Goal: Use online tool/utility: Utilize a website feature to perform a specific function

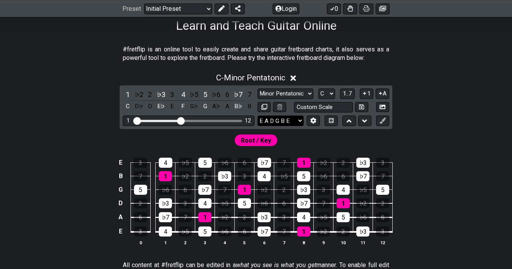
scroll to position [130, 0]
drag, startPoint x: 180, startPoint y: 122, endPoint x: 187, endPoint y: 122, distance: 6.2
click at [187, 120] on input "Visible fret range" at bounding box center [189, 120] width 110 height 0
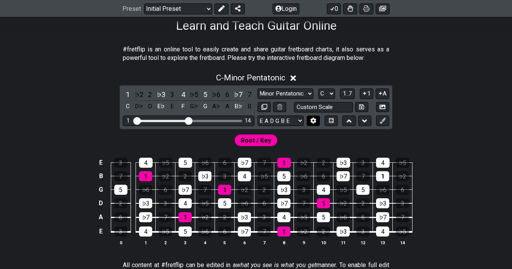
click at [316, 118] on icon at bounding box center [313, 121] width 6 height 6
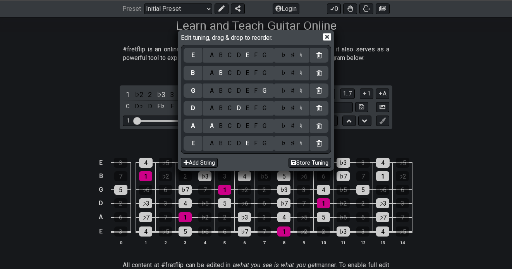
click at [255, 60] on div "A B C D E F G" at bounding box center [237, 55] width 71 height 15
click at [228, 72] on div "C" at bounding box center [229, 73] width 9 height 9
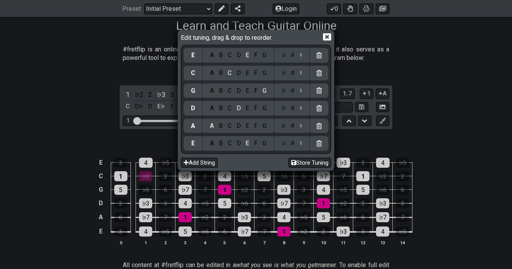
click at [255, 60] on div "A B C D E F G" at bounding box center [237, 55] width 71 height 15
click at [254, 58] on div "F" at bounding box center [256, 55] width 9 height 9
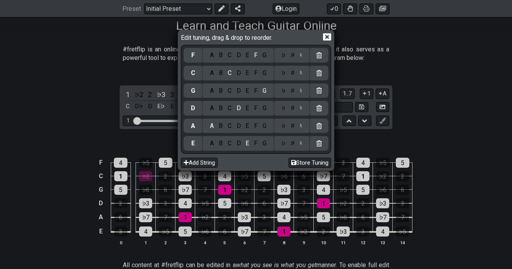
click at [322, 144] on icon at bounding box center [318, 144] width 5 height 6
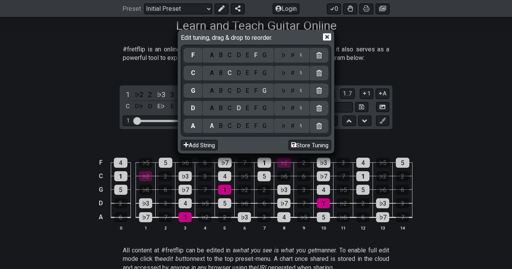
click at [327, 36] on icon at bounding box center [327, 37] width 8 height 8
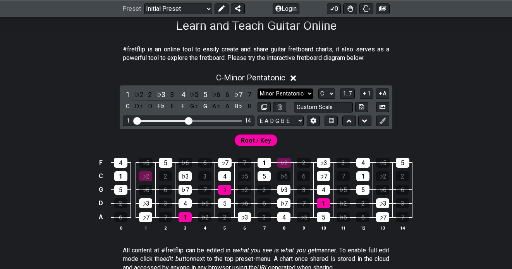
select select "Major / [PERSON_NAME]"
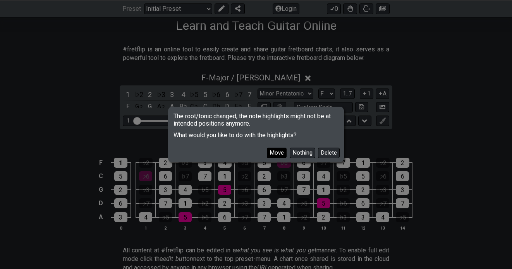
click at [278, 152] on button "Move" at bounding box center [277, 153] width 20 height 10
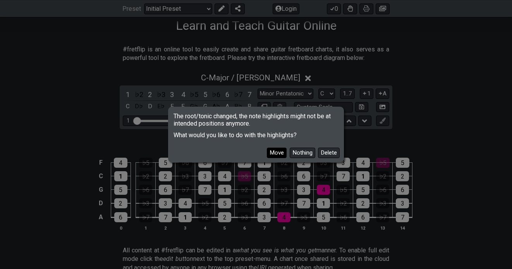
click at [278, 151] on button "Move" at bounding box center [277, 153] width 20 height 10
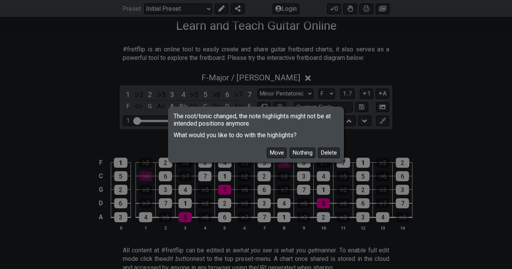
click at [275, 149] on button "Move" at bounding box center [277, 153] width 20 height 10
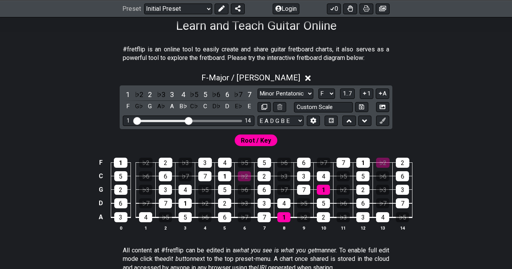
click at [113, 224] on th "0" at bounding box center [121, 228] width 20 height 8
click at [118, 219] on div "3" at bounding box center [120, 218] width 13 height 10
click at [123, 197] on td "6" at bounding box center [121, 197] width 20 height 14
click at [120, 200] on div "6" at bounding box center [120, 204] width 13 height 10
click at [122, 185] on div "2" at bounding box center [120, 190] width 13 height 10
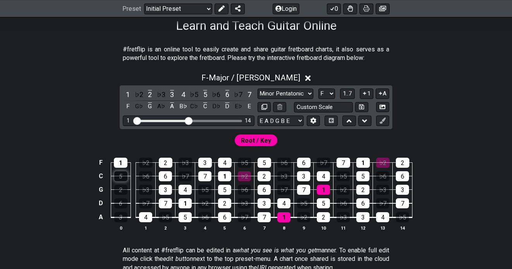
click at [124, 175] on div "5" at bounding box center [120, 176] width 13 height 10
click at [126, 163] on div "1" at bounding box center [121, 163] width 14 height 10
click at [267, 163] on div "5" at bounding box center [264, 163] width 14 height 10
click at [267, 178] on div "2" at bounding box center [263, 176] width 13 height 10
click at [265, 197] on td "3" at bounding box center [264, 197] width 20 height 14
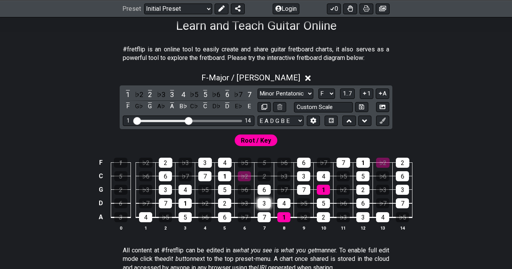
click at [264, 205] on div "3" at bounding box center [263, 204] width 13 height 10
click at [264, 215] on div "7" at bounding box center [263, 218] width 13 height 10
click at [268, 194] on div "6" at bounding box center [263, 190] width 13 height 10
click at [285, 204] on div "4" at bounding box center [283, 204] width 13 height 10
click at [283, 217] on div "1" at bounding box center [283, 218] width 13 height 10
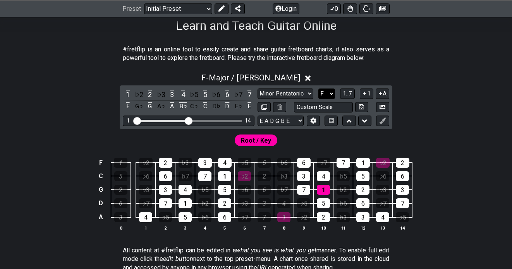
select select "C"
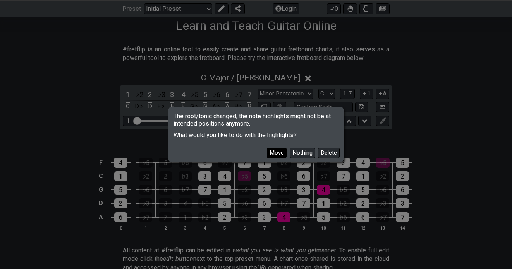
click at [278, 153] on button "Move" at bounding box center [277, 153] width 20 height 10
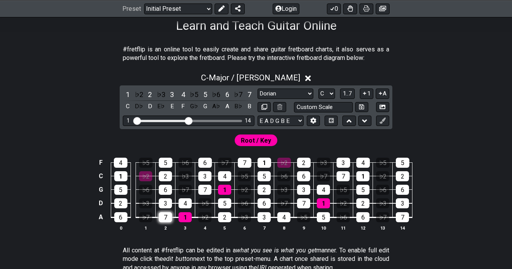
click at [166, 222] on div "7" at bounding box center [165, 218] width 13 height 10
click at [168, 204] on div "3" at bounding box center [165, 204] width 13 height 10
click at [168, 188] on div "6" at bounding box center [165, 190] width 13 height 10
click at [168, 169] on td "2" at bounding box center [166, 170] width 20 height 14
click at [168, 164] on div "5" at bounding box center [166, 163] width 14 height 10
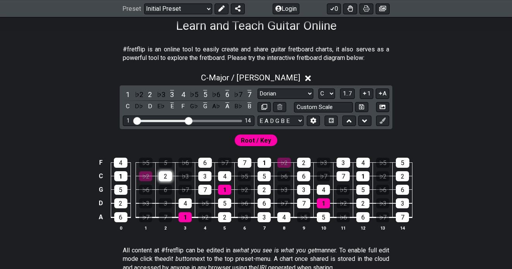
click at [167, 173] on div "2" at bounding box center [165, 176] width 13 height 10
click at [283, 217] on div "4" at bounding box center [283, 218] width 13 height 10
click at [300, 202] on div "7" at bounding box center [303, 204] width 13 height 10
click at [303, 191] on div "3" at bounding box center [303, 190] width 13 height 10
click at [307, 175] on div "6" at bounding box center [303, 176] width 13 height 10
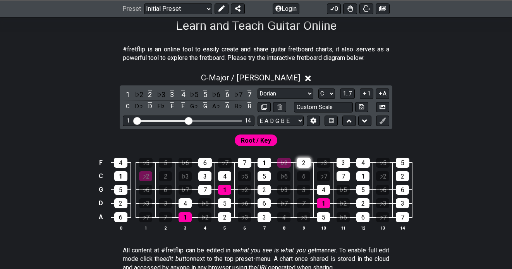
click at [309, 163] on div "2" at bounding box center [304, 163] width 14 height 10
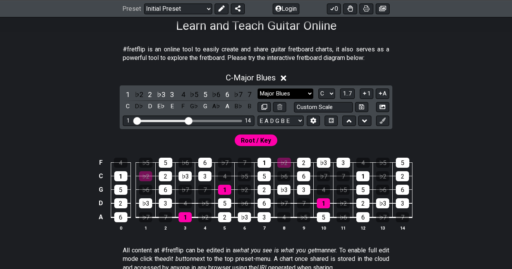
select select "Major / [PERSON_NAME]"
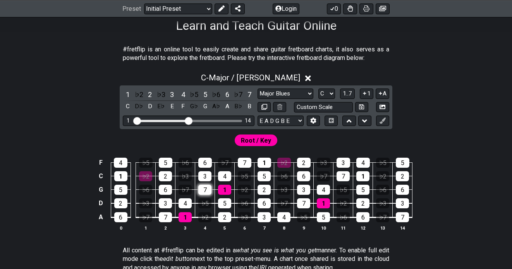
click at [203, 187] on div "7" at bounding box center [204, 190] width 13 height 10
click at [203, 178] on div "3" at bounding box center [204, 176] width 13 height 10
click at [204, 163] on div "6" at bounding box center [205, 163] width 14 height 10
click at [182, 204] on div "4" at bounding box center [184, 204] width 13 height 10
click at [182, 219] on div "1" at bounding box center [184, 218] width 13 height 10
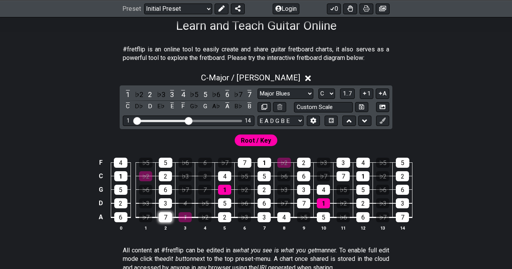
click at [164, 219] on div "7" at bounding box center [165, 218] width 13 height 10
click at [163, 199] on div "3" at bounding box center [165, 204] width 13 height 10
click at [164, 191] on div "6" at bounding box center [165, 190] width 13 height 10
click at [165, 180] on div "2" at bounding box center [165, 176] width 13 height 10
click at [165, 162] on div "5" at bounding box center [166, 163] width 14 height 10
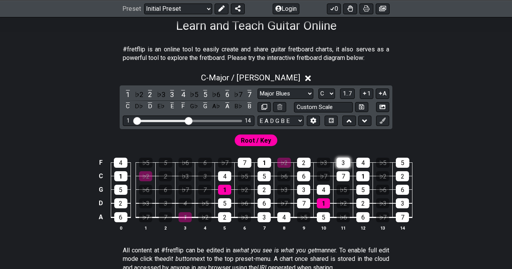
click at [346, 159] on div "3" at bounding box center [343, 163] width 14 height 10
click at [345, 171] on div "7" at bounding box center [342, 176] width 13 height 10
click at [328, 191] on div "4" at bounding box center [323, 190] width 13 height 10
click at [327, 203] on div "1" at bounding box center [323, 204] width 13 height 10
click at [327, 213] on div "5" at bounding box center [323, 218] width 13 height 10
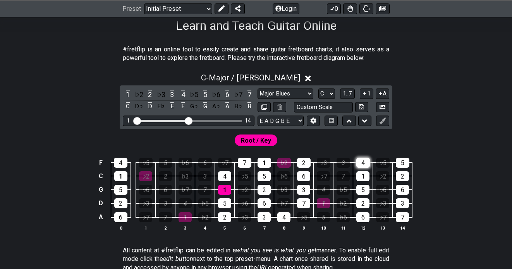
click at [368, 159] on div "4" at bounding box center [363, 163] width 14 height 10
click at [367, 172] on div "1" at bounding box center [362, 176] width 13 height 10
click at [366, 188] on div "5" at bounding box center [362, 190] width 13 height 10
click at [364, 203] on div "2" at bounding box center [362, 204] width 13 height 10
click at [364, 218] on div "6" at bounding box center [362, 218] width 13 height 10
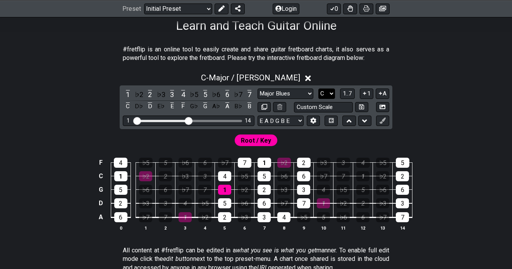
select select "F"
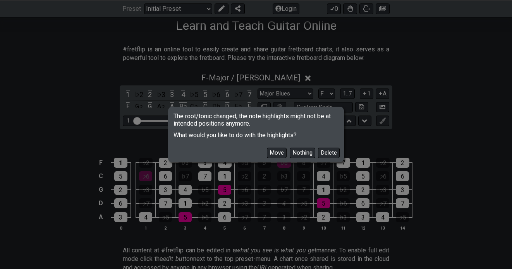
click at [282, 154] on button "Move" at bounding box center [277, 153] width 20 height 10
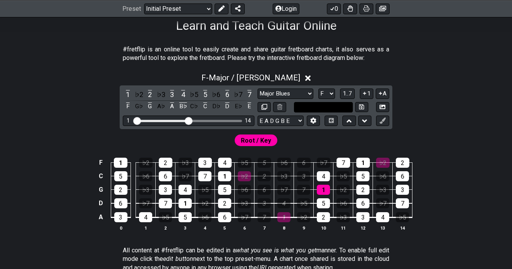
click at [321, 106] on input "text" at bounding box center [323, 107] width 59 height 10
type input "Custom Scale"
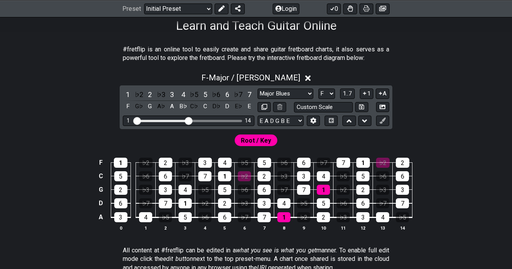
click at [142, 224] on th "1" at bounding box center [146, 228] width 20 height 8
click at [144, 220] on div "4" at bounding box center [145, 218] width 13 height 10
click at [157, 164] on td "6" at bounding box center [166, 170] width 20 height 14
click at [161, 164] on div "2" at bounding box center [166, 163] width 14 height 10
click at [161, 171] on div "6" at bounding box center [165, 176] width 13 height 10
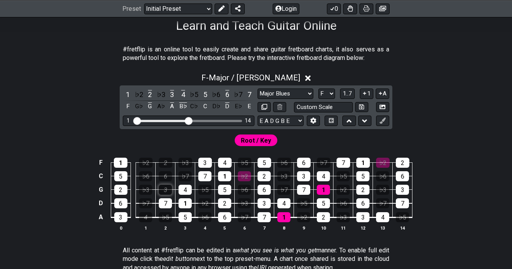
click at [164, 185] on div "3" at bounding box center [165, 190] width 13 height 10
click at [164, 197] on td "7" at bounding box center [166, 197] width 20 height 14
click at [165, 201] on div "7" at bounding box center [165, 204] width 13 height 10
click at [282, 215] on div "1" at bounding box center [283, 218] width 13 height 10
click at [283, 207] on div "4" at bounding box center [283, 204] width 13 height 10
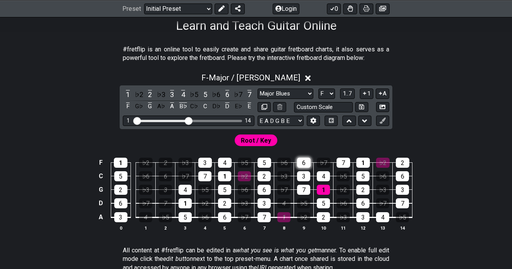
click at [303, 166] on div "6" at bounding box center [304, 163] width 14 height 10
click at [303, 171] on div "3" at bounding box center [303, 176] width 13 height 10
click at [305, 185] on div "7" at bounding box center [303, 190] width 13 height 10
click at [331, 190] on td "5" at bounding box center [324, 197] width 20 height 14
click at [328, 190] on div "1" at bounding box center [323, 190] width 13 height 10
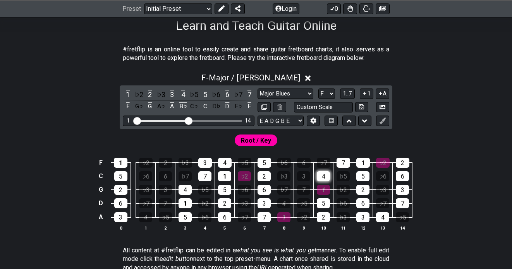
click at [328, 179] on div "4" at bounding box center [323, 176] width 13 height 10
click at [327, 205] on div "5" at bounding box center [323, 204] width 13 height 10
click at [326, 214] on div "2" at bounding box center [323, 218] width 13 height 10
select select "Mixolydian"
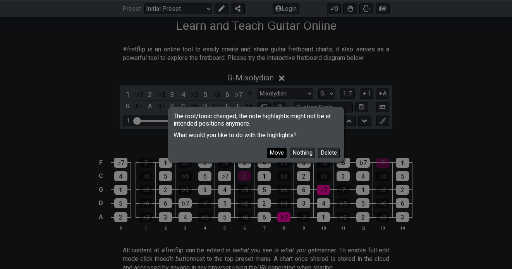
click at [280, 153] on button "Move" at bounding box center [277, 153] width 20 height 10
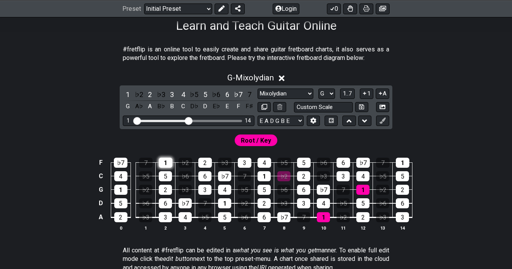
click at [166, 162] on div "1" at bounding box center [166, 163] width 14 height 10
click at [166, 173] on div "5" at bounding box center [165, 176] width 13 height 10
click at [165, 187] on div "2" at bounding box center [165, 190] width 13 height 10
click at [165, 198] on td "6" at bounding box center [166, 197] width 20 height 14
click at [164, 216] on div "3" at bounding box center [165, 218] width 13 height 10
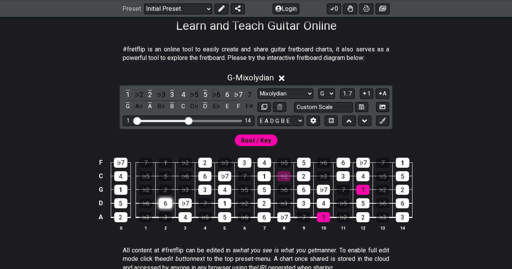
click at [164, 205] on div "6" at bounding box center [165, 204] width 13 height 10
click at [305, 160] on div "5" at bounding box center [304, 163] width 14 height 10
click at [304, 172] on div "2" at bounding box center [303, 176] width 13 height 10
click at [304, 187] on div "6" at bounding box center [303, 190] width 13 height 10
click at [304, 199] on div "3" at bounding box center [303, 204] width 13 height 10
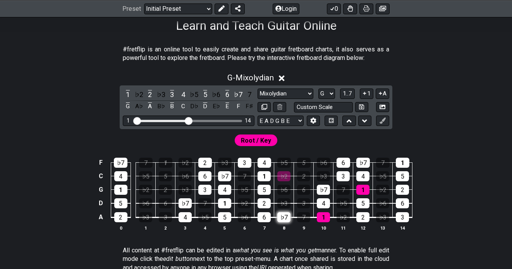
click at [284, 221] on div "♭7" at bounding box center [283, 218] width 13 height 10
click at [322, 216] on div "1" at bounding box center [323, 218] width 13 height 10
click at [326, 201] on div "4" at bounding box center [323, 204] width 13 height 10
select select "C"
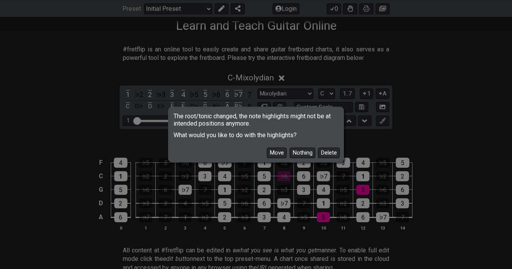
click at [277, 154] on button "Move" at bounding box center [277, 153] width 20 height 10
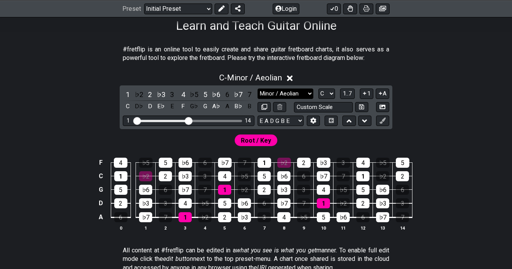
select select "Mixolydian"
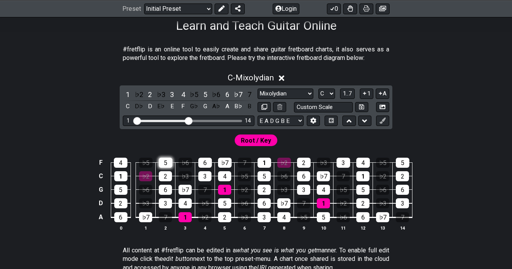
click at [164, 165] on div "5" at bounding box center [166, 163] width 14 height 10
click at [164, 179] on div "2" at bounding box center [165, 176] width 13 height 10
click at [164, 188] on div "6" at bounding box center [165, 190] width 13 height 10
click at [164, 197] on td "3" at bounding box center [166, 197] width 20 height 14
click at [164, 201] on div "3" at bounding box center [165, 204] width 13 height 10
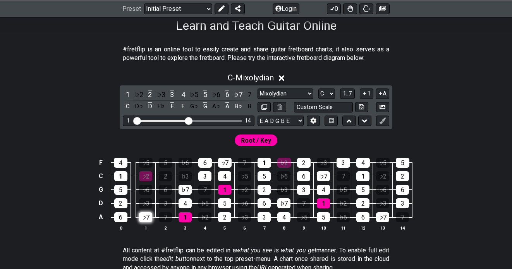
click at [147, 214] on div "♭7" at bounding box center [145, 218] width 13 height 10
click at [287, 217] on div "4" at bounding box center [283, 218] width 13 height 10
click at [286, 206] on div "♭7" at bounding box center [283, 204] width 13 height 10
click at [304, 187] on div "3" at bounding box center [303, 190] width 13 height 10
click at [307, 171] on div "6" at bounding box center [303, 176] width 13 height 10
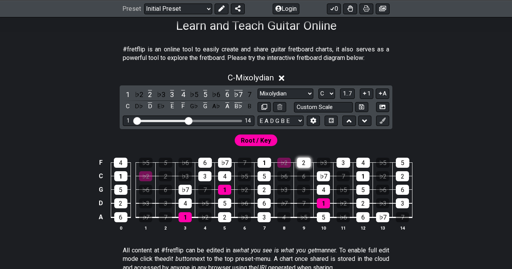
click at [307, 166] on div "2" at bounding box center [304, 163] width 14 height 10
click at [325, 176] on div "♭7" at bounding box center [323, 176] width 13 height 10
click at [326, 185] on div "4" at bounding box center [323, 190] width 13 height 10
click at [324, 202] on div "1" at bounding box center [323, 204] width 13 height 10
click at [324, 216] on div "5" at bounding box center [323, 218] width 13 height 10
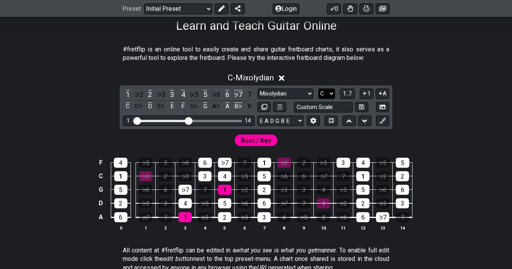
select select "F"
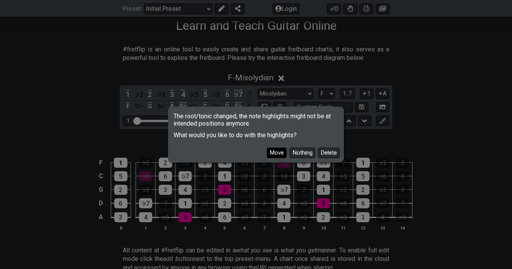
click at [277, 150] on button "Move" at bounding box center [277, 153] width 20 height 10
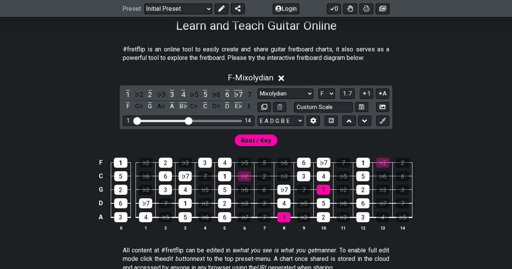
click at [281, 211] on td "1" at bounding box center [284, 211] width 20 height 14
click at [282, 213] on div "1" at bounding box center [283, 218] width 13 height 10
click at [282, 204] on div "4" at bounding box center [283, 204] width 13 height 10
click at [282, 193] on div "♭7" at bounding box center [283, 190] width 13 height 10
click at [303, 174] on div "3" at bounding box center [303, 176] width 13 height 10
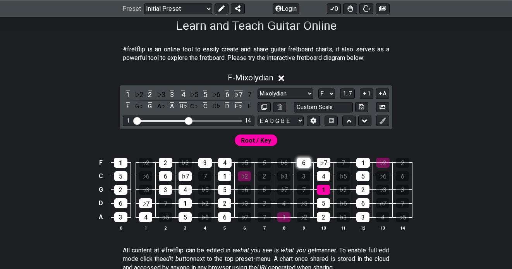
click at [305, 162] on div "6" at bounding box center [304, 163] width 14 height 10
click at [322, 158] on div "♭7" at bounding box center [324, 163] width 14 height 10
click at [323, 174] on div "4" at bounding box center [323, 176] width 13 height 10
click at [323, 188] on div "1" at bounding box center [323, 190] width 13 height 10
click at [323, 205] on div "5" at bounding box center [323, 204] width 13 height 10
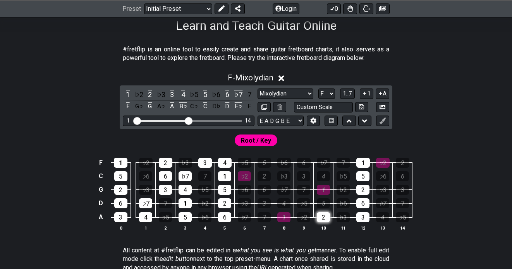
click at [323, 218] on div "2" at bounding box center [323, 218] width 13 height 10
click at [364, 217] on div "3" at bounding box center [362, 218] width 13 height 10
click at [365, 201] on div "6" at bounding box center [362, 204] width 13 height 10
click at [365, 185] on div "2" at bounding box center [362, 190] width 13 height 10
click at [365, 175] on div "5" at bounding box center [362, 176] width 13 height 10
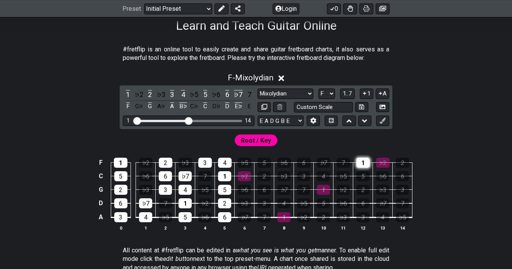
click at [366, 164] on div "1" at bounding box center [363, 163] width 14 height 10
click at [117, 165] on div "1" at bounding box center [121, 163] width 14 height 10
click at [117, 174] on div "5" at bounding box center [120, 176] width 13 height 10
click at [119, 187] on div "2" at bounding box center [120, 190] width 13 height 10
click at [119, 202] on div "6" at bounding box center [120, 204] width 13 height 10
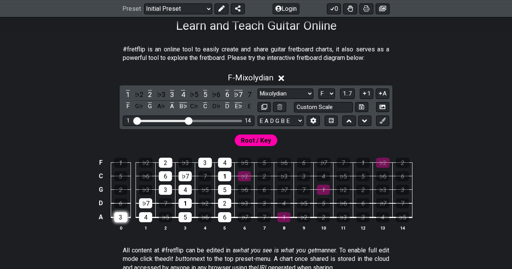
click at [120, 214] on div "3" at bounding box center [120, 218] width 13 height 10
